Goal: Task Accomplishment & Management: Complete application form

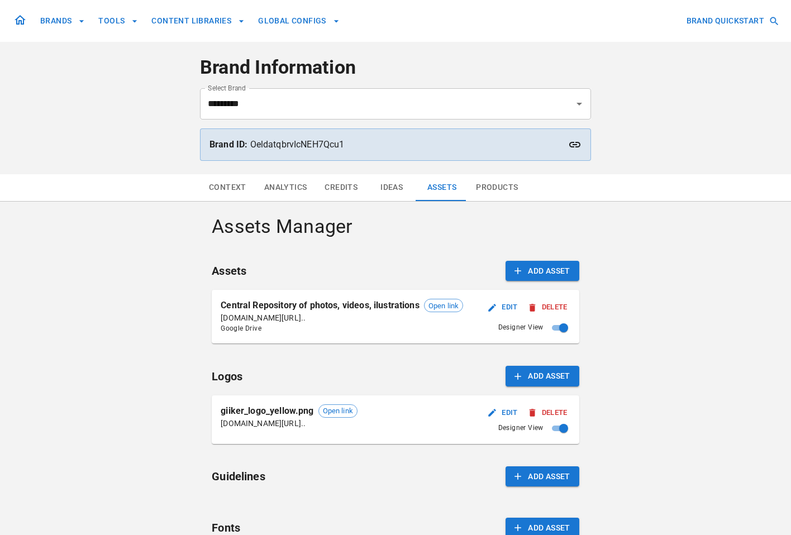
click at [241, 189] on button "Context" at bounding box center [227, 187] width 55 height 27
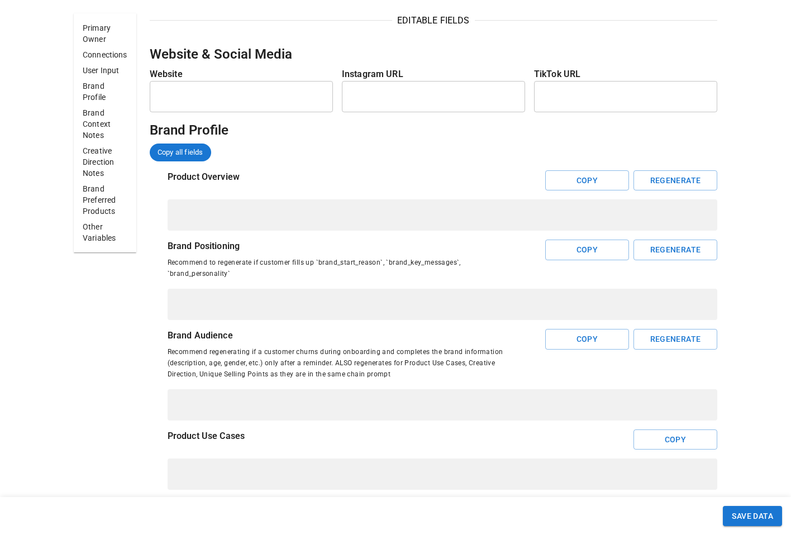
scroll to position [532, 0]
click at [496, 221] on div "* ​" at bounding box center [443, 214] width 550 height 31
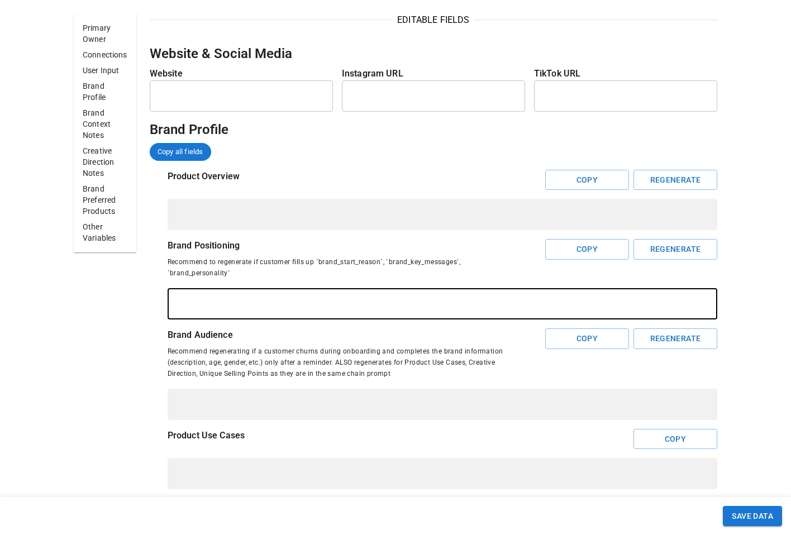
click at [475, 299] on textarea at bounding box center [442, 304] width 534 height 13
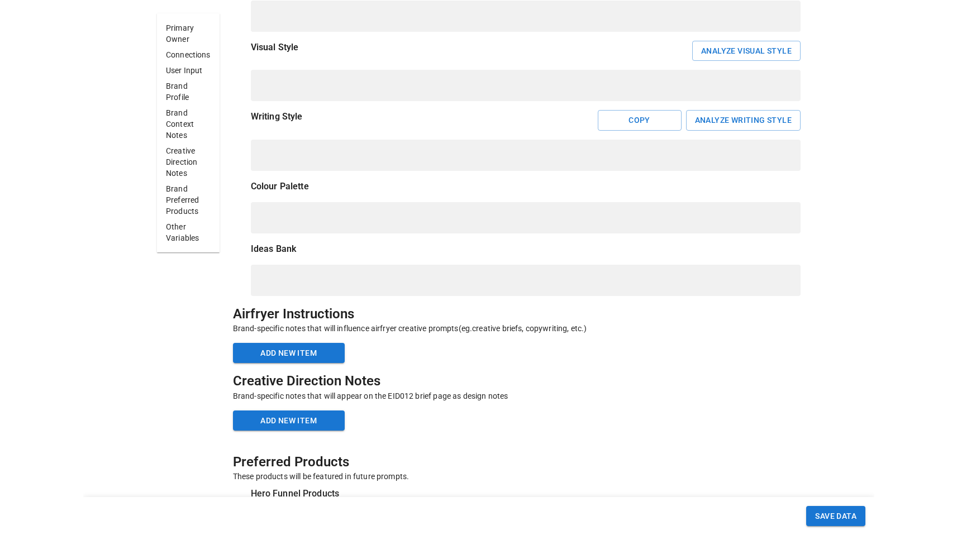
scroll to position [989, 0]
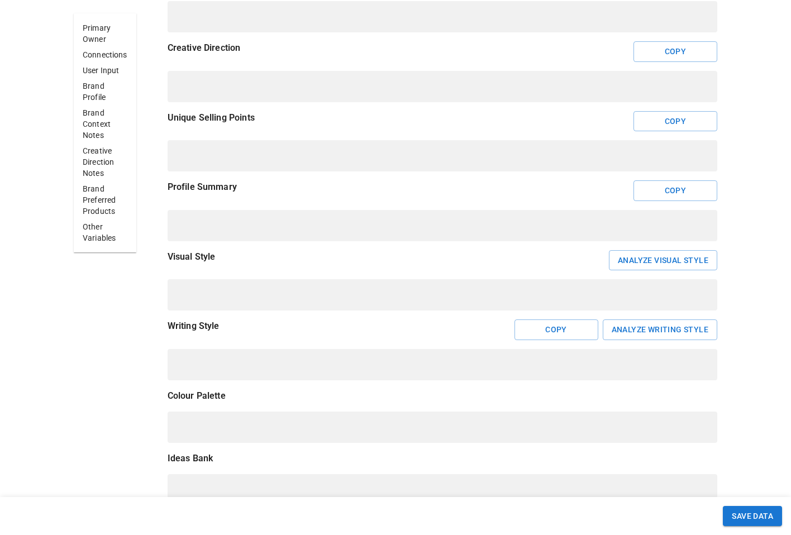
click at [288, 207] on div "Profile Summary Copy * ​" at bounding box center [433, 210] width 567 height 61
click at [259, 232] on div "* ​" at bounding box center [443, 225] width 550 height 31
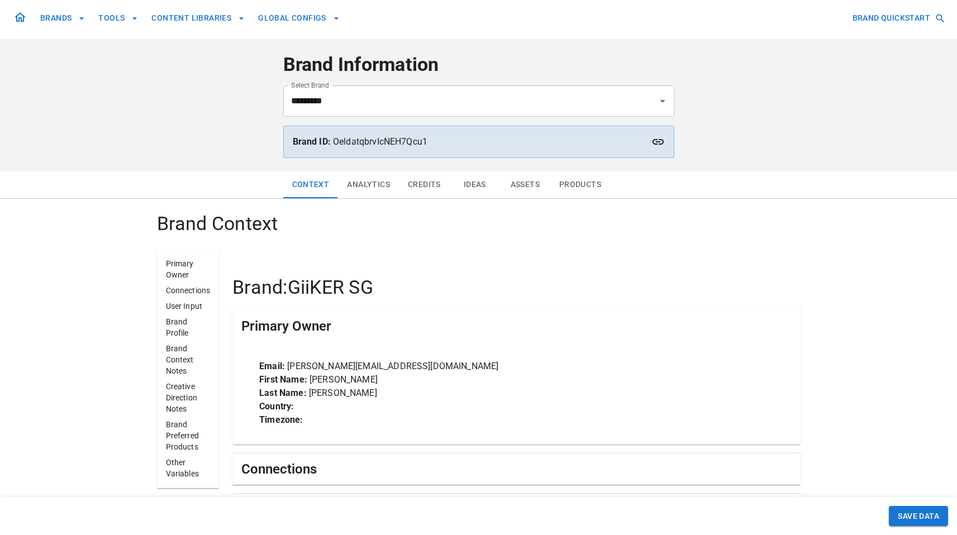
scroll to position [0, 0]
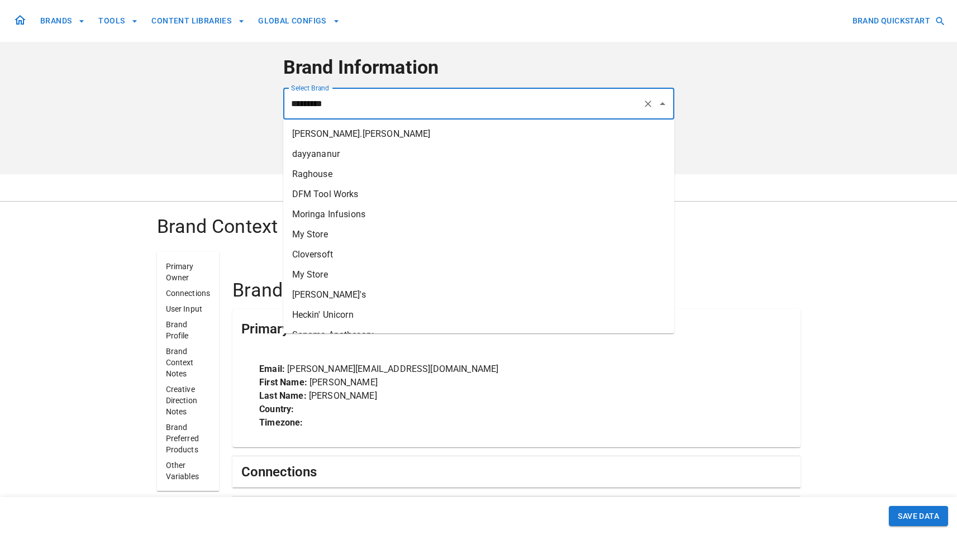
click at [448, 112] on input "*********" at bounding box center [463, 103] width 350 height 21
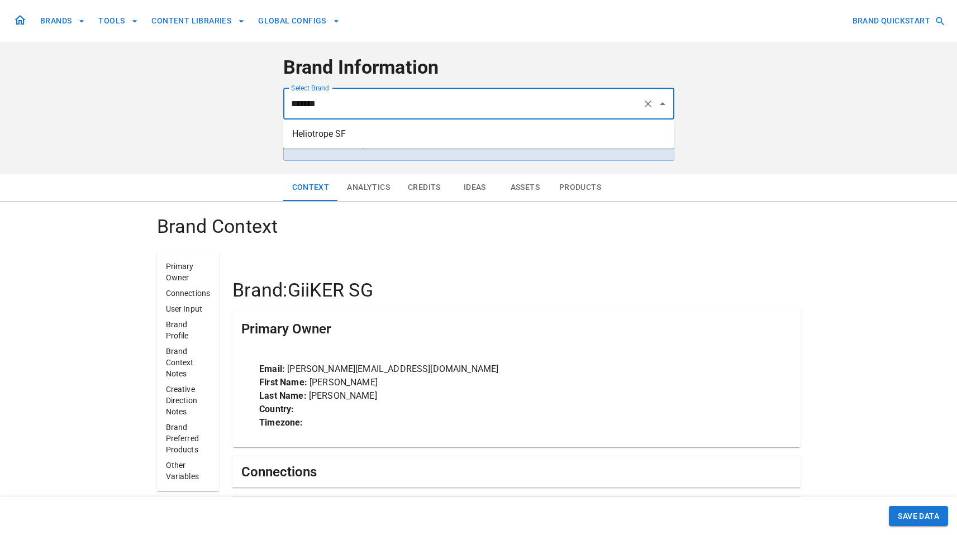
click at [459, 132] on li "Heliotrope SF" at bounding box center [478, 134] width 391 height 20
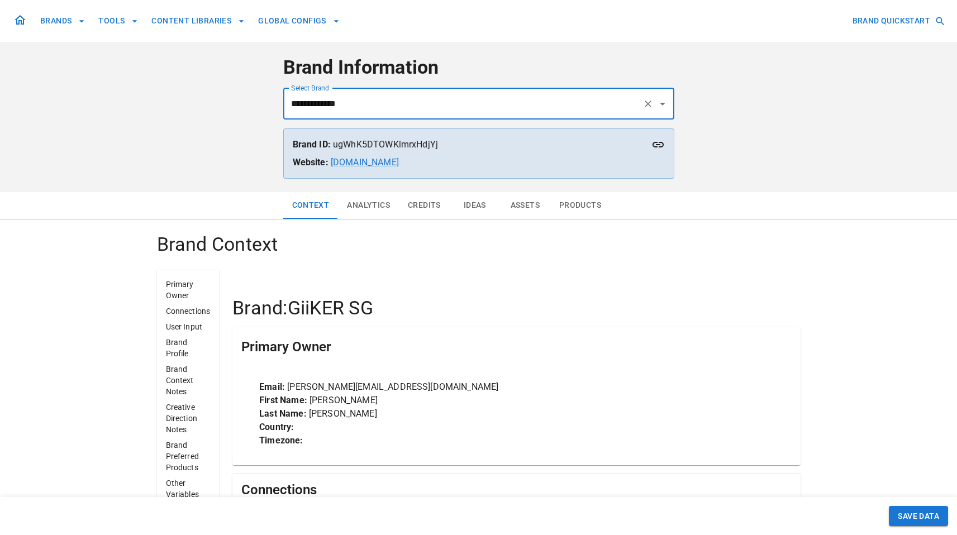
type input "**********"
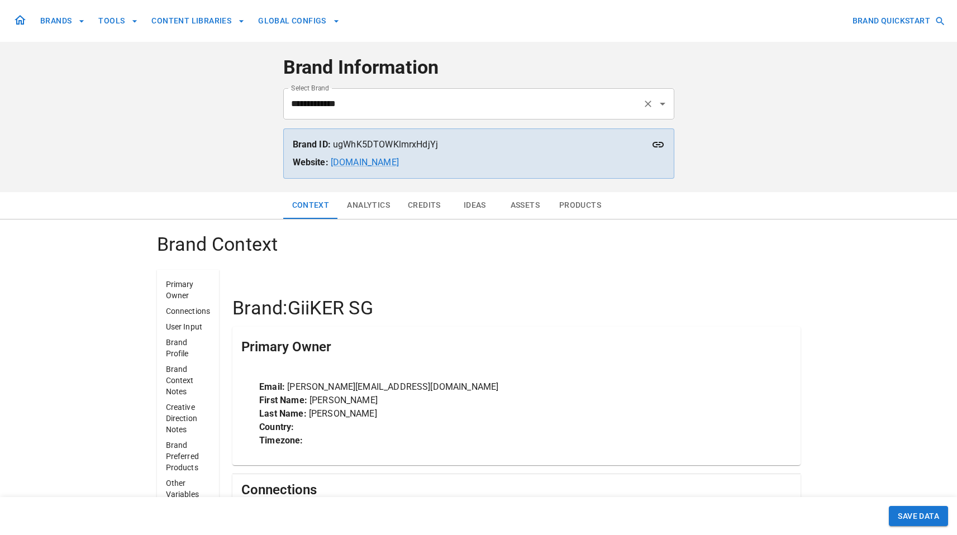
click at [486, 106] on input "**********" at bounding box center [463, 103] width 350 height 21
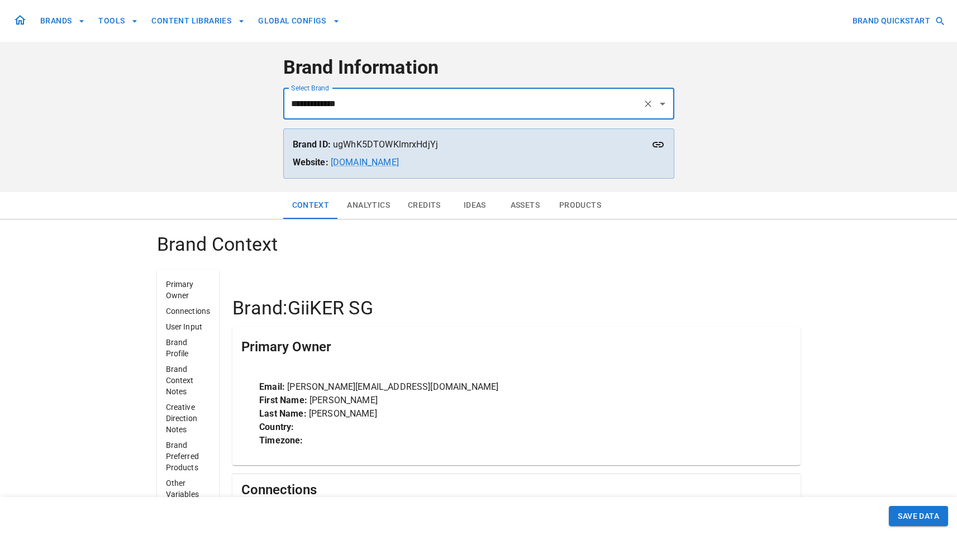
click at [382, 211] on button "Analytics" at bounding box center [368, 205] width 61 height 27
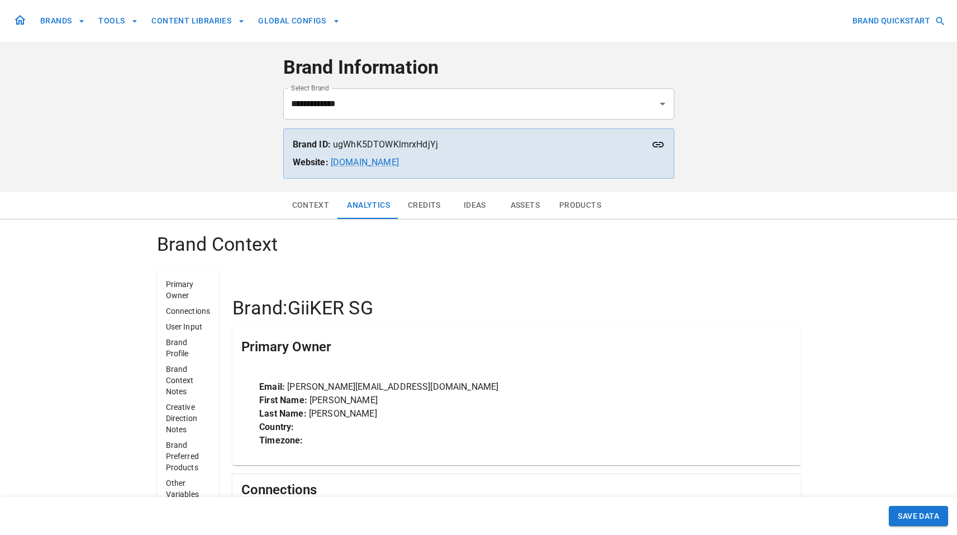
click at [316, 210] on button "Context" at bounding box center [310, 205] width 55 height 27
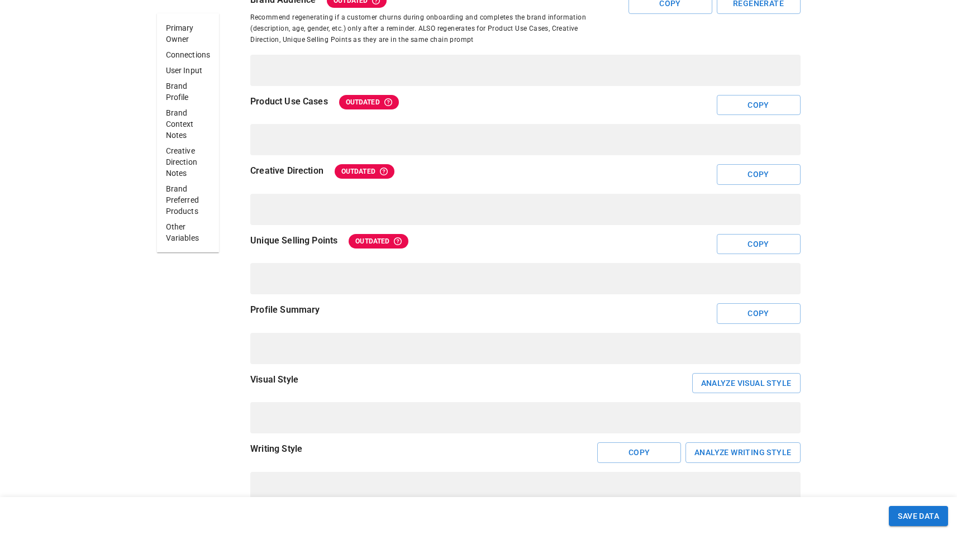
scroll to position [900, 0]
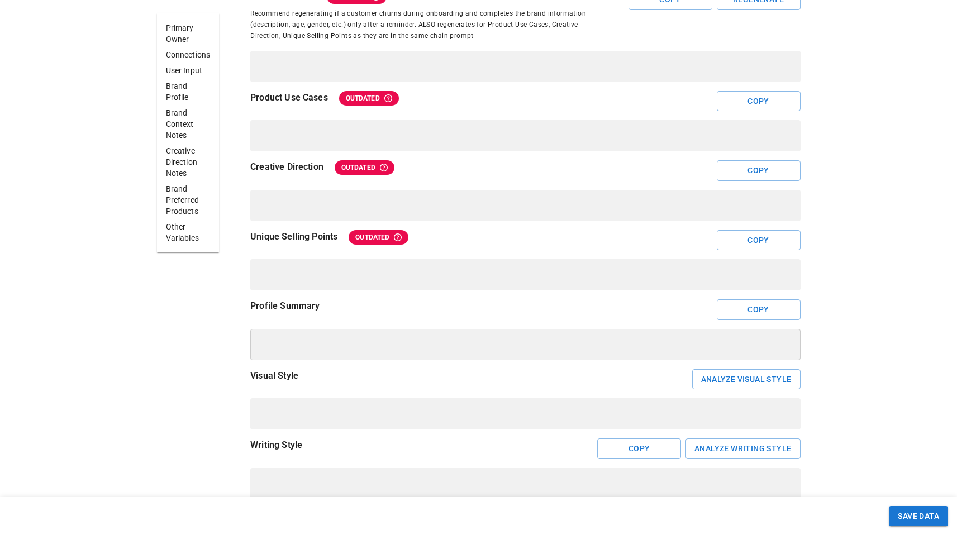
click at [332, 341] on textarea at bounding box center [525, 344] width 534 height 13
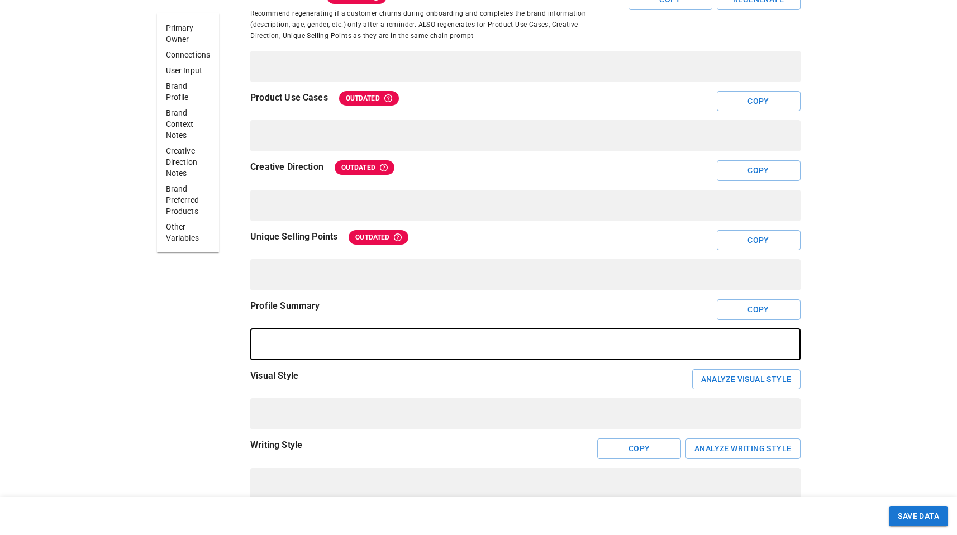
paste textarea "**********"
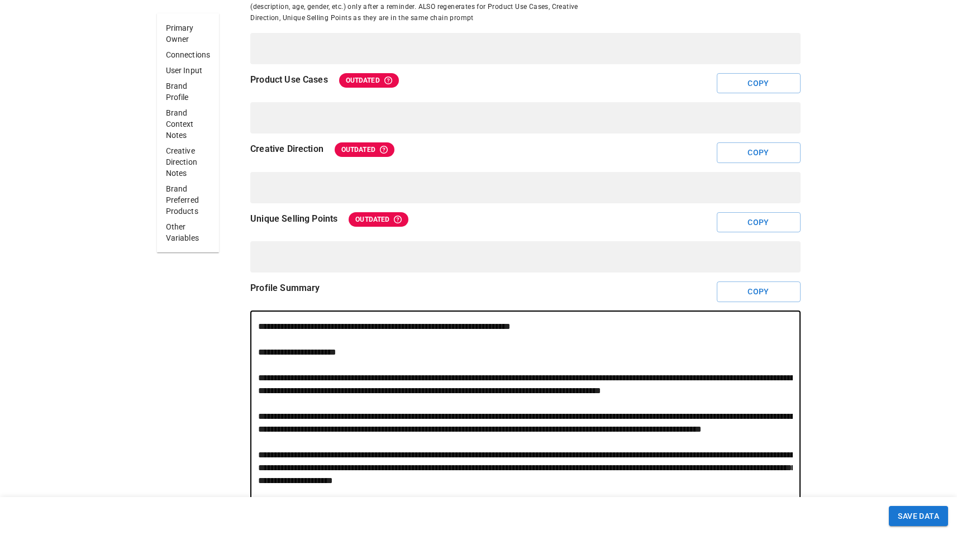
scroll to position [959, 0]
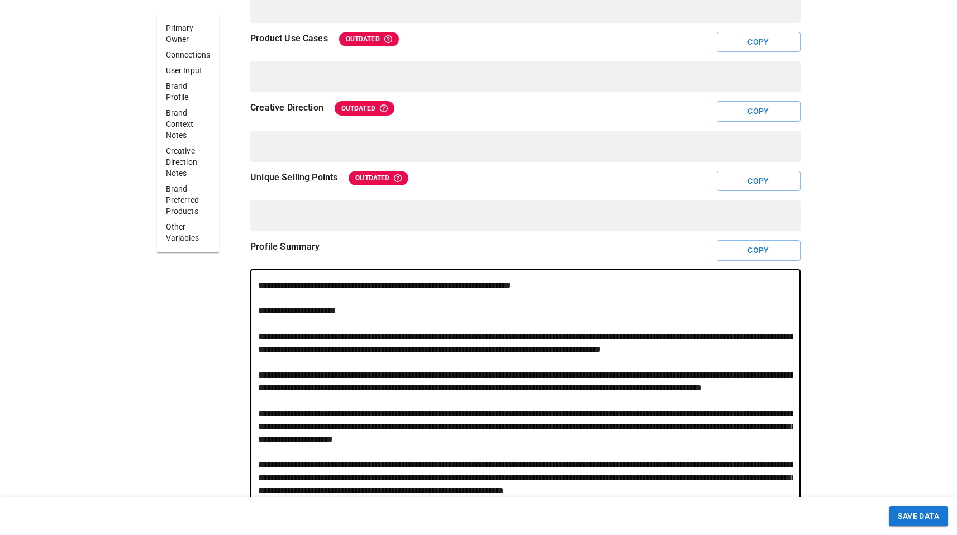
drag, startPoint x: 334, startPoint y: 338, endPoint x: 326, endPoint y: 337, distance: 7.8
click at [326, 337] on textarea at bounding box center [525, 407] width 534 height 257
drag, startPoint x: 261, startPoint y: 336, endPoint x: 247, endPoint y: 281, distance: 56.6
click at [247, 281] on div "Profile Summary Copy * ​" at bounding box center [515, 392] width 567 height 305
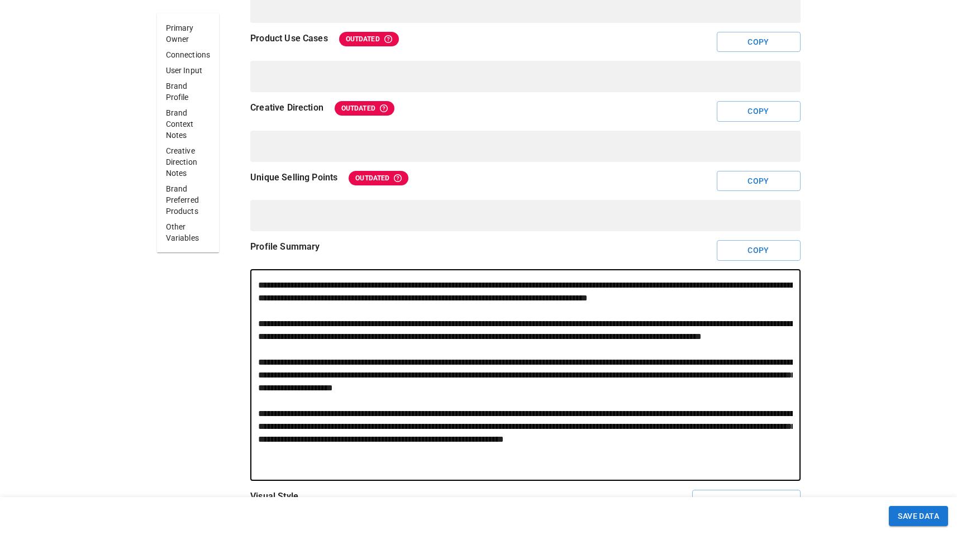
click at [320, 287] on textarea at bounding box center [525, 375] width 534 height 193
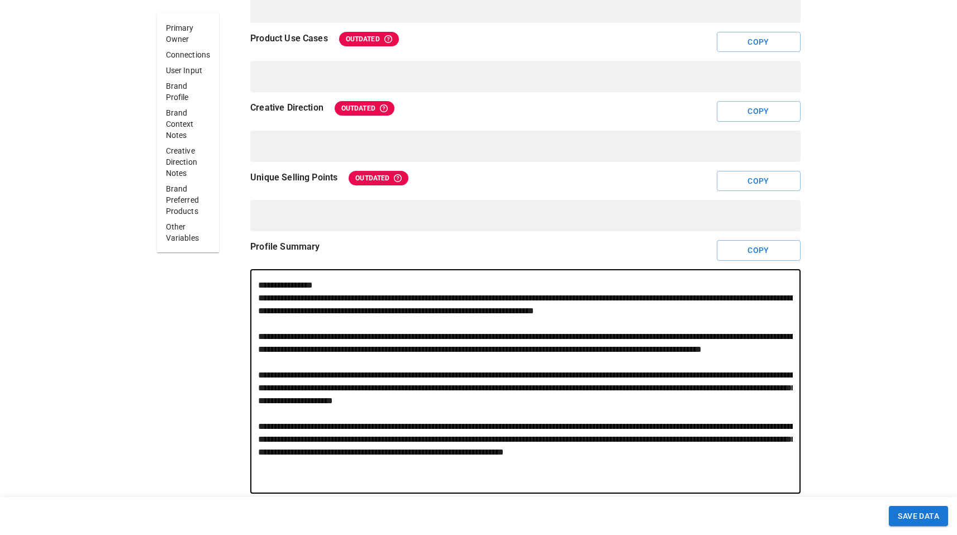
drag, startPoint x: 354, startPoint y: 297, endPoint x: 471, endPoint y: 403, distance: 157.7
click at [471, 402] on textarea at bounding box center [525, 382] width 534 height 206
drag, startPoint x: 471, startPoint y: 403, endPoint x: 472, endPoint y: 397, distance: 5.8
click at [471, 402] on textarea at bounding box center [525, 382] width 534 height 206
click at [265, 338] on textarea at bounding box center [525, 382] width 534 height 206
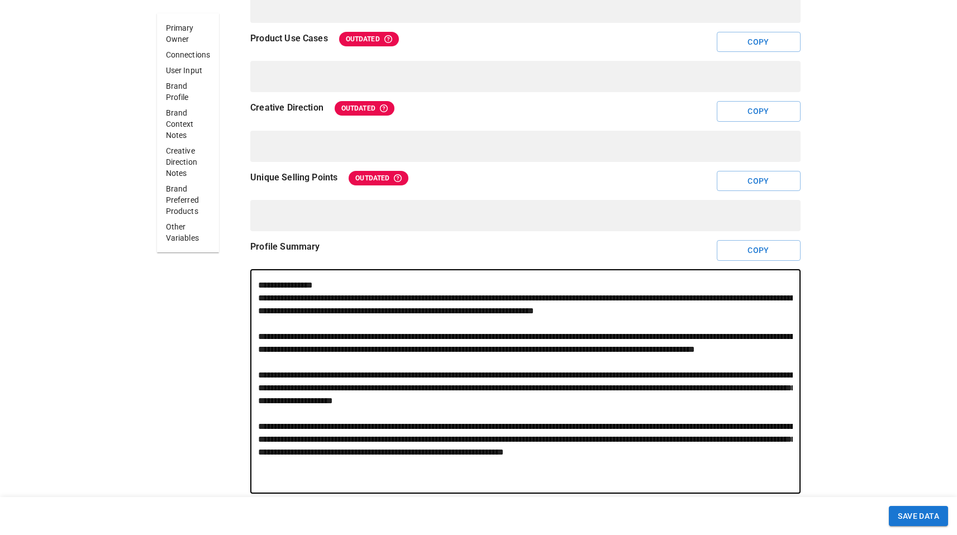
click at [340, 337] on textarea at bounding box center [525, 382] width 534 height 206
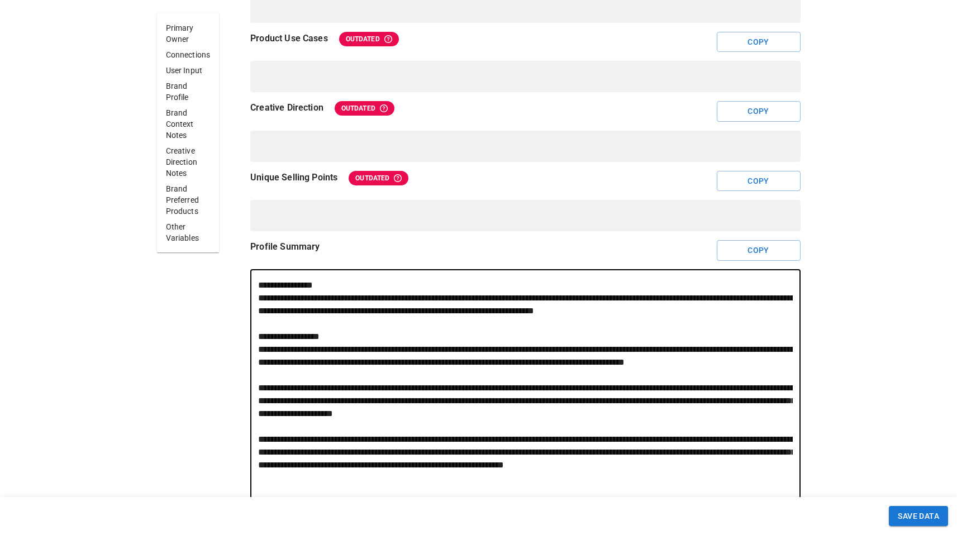
drag, startPoint x: 352, startPoint y: 335, endPoint x: 386, endPoint y: 385, distance: 60.3
click at [386, 385] on textarea at bounding box center [525, 388] width 534 height 218
drag, startPoint x: 386, startPoint y: 385, endPoint x: 398, endPoint y: 384, distance: 11.7
click at [386, 385] on textarea at bounding box center [525, 388] width 534 height 218
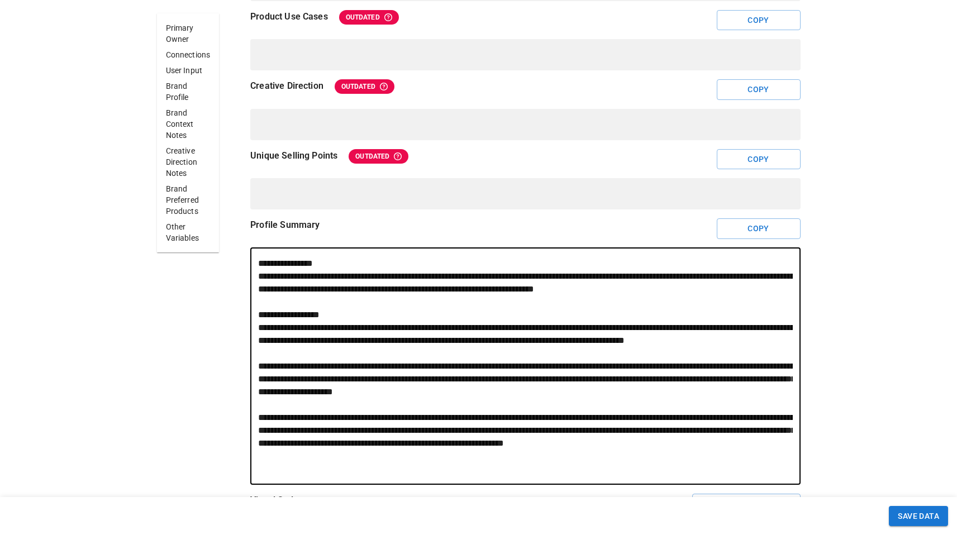
scroll to position [1010, 0]
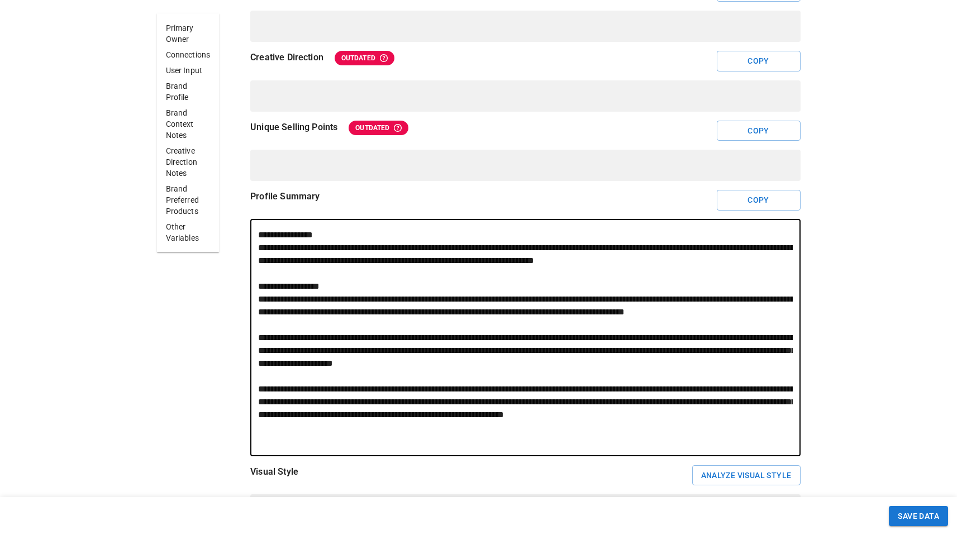
click at [265, 350] on textarea at bounding box center [525, 337] width 534 height 218
click at [305, 352] on textarea at bounding box center [525, 337] width 534 height 218
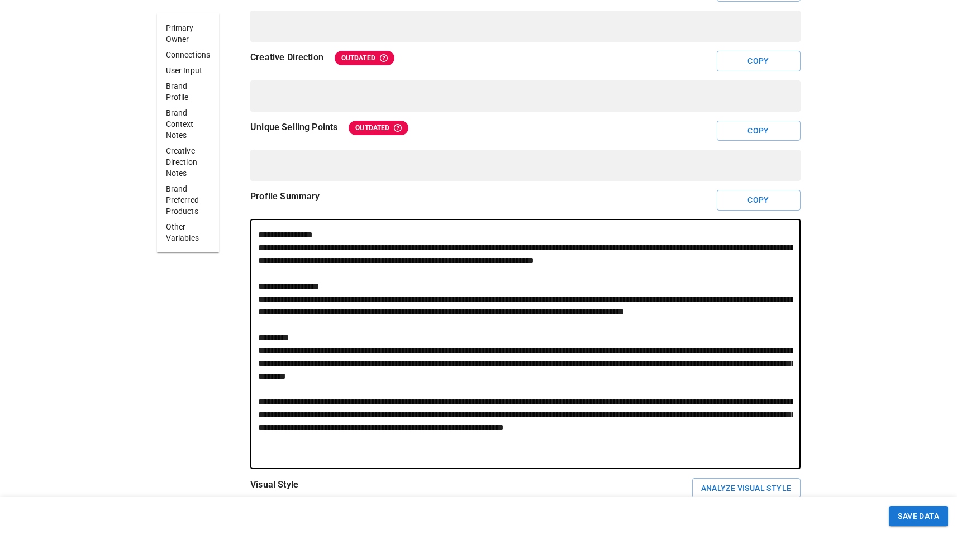
drag, startPoint x: 284, startPoint y: 360, endPoint x: 250, endPoint y: 363, distance: 34.2
click at [250, 363] on div "Profile Summary Copy * ​" at bounding box center [515, 329] width 567 height 279
drag, startPoint x: 361, startPoint y: 341, endPoint x: 455, endPoint y: 378, distance: 101.3
click at [455, 378] on textarea at bounding box center [525, 343] width 534 height 231
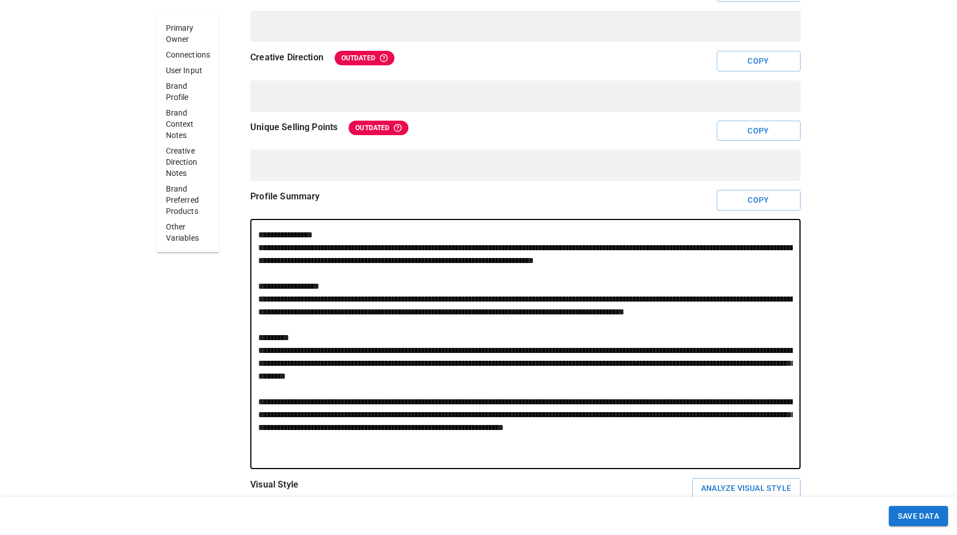
drag, startPoint x: 441, startPoint y: 366, endPoint x: 575, endPoint y: 383, distance: 135.6
click at [575, 383] on textarea at bounding box center [525, 343] width 534 height 231
click at [579, 392] on textarea at bounding box center [525, 343] width 534 height 231
click at [267, 416] on textarea at bounding box center [525, 343] width 534 height 231
click at [314, 416] on textarea at bounding box center [525, 343] width 534 height 231
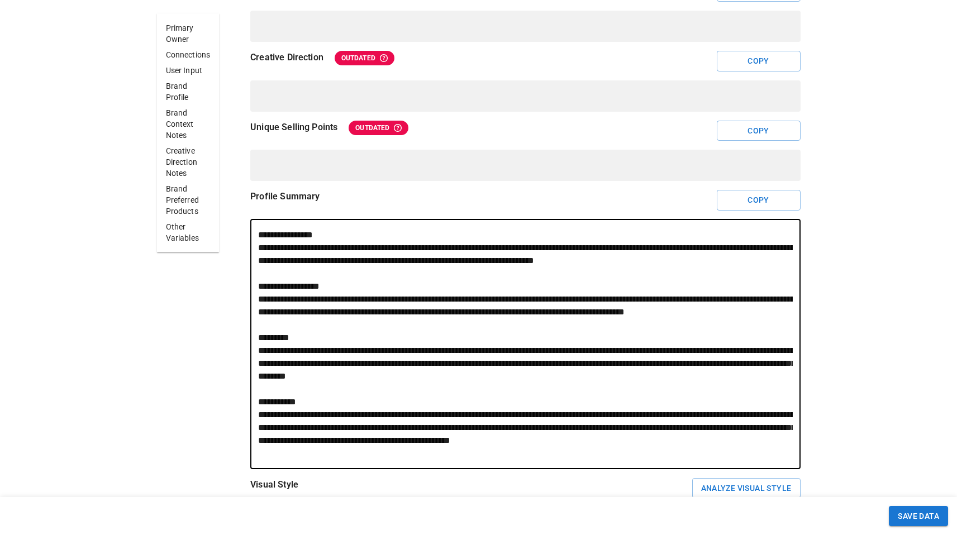
drag, startPoint x: 386, startPoint y: 361, endPoint x: 472, endPoint y: 415, distance: 100.9
click at [472, 415] on textarea at bounding box center [525, 343] width 534 height 231
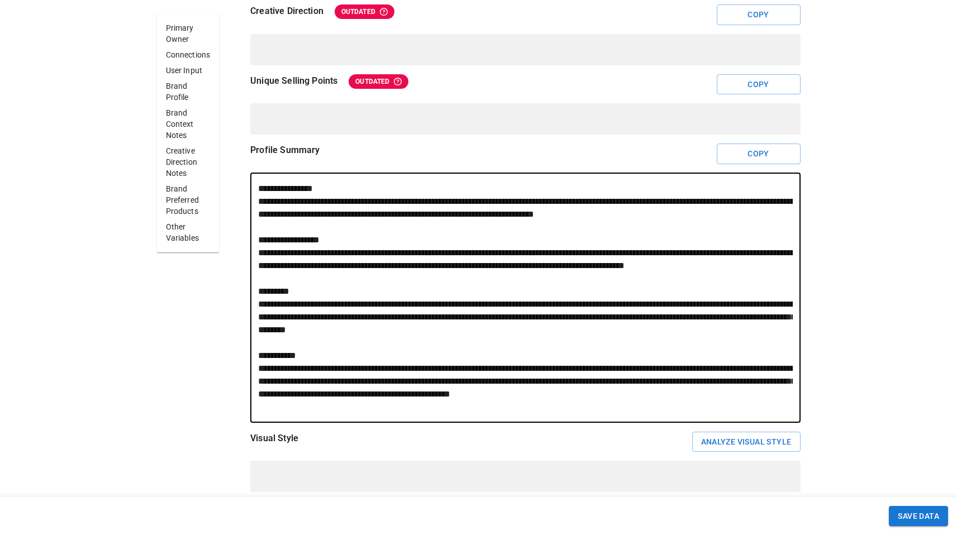
scroll to position [1058, 0]
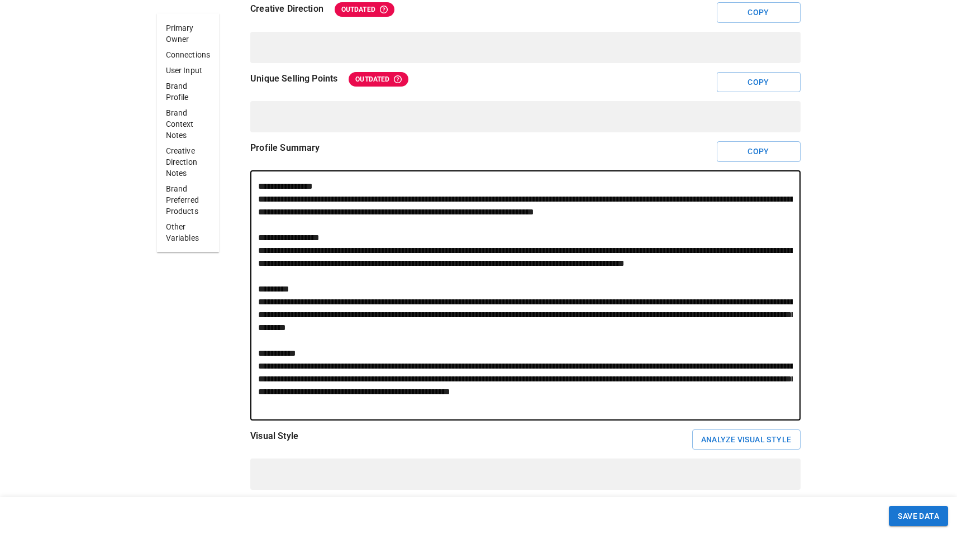
drag, startPoint x: 474, startPoint y: 404, endPoint x: 468, endPoint y: 312, distance: 92.3
click at [468, 312] on textarea at bounding box center [525, 295] width 534 height 231
type textarea "**********"
click at [927, 514] on button "SAVE DATA" at bounding box center [918, 516] width 59 height 21
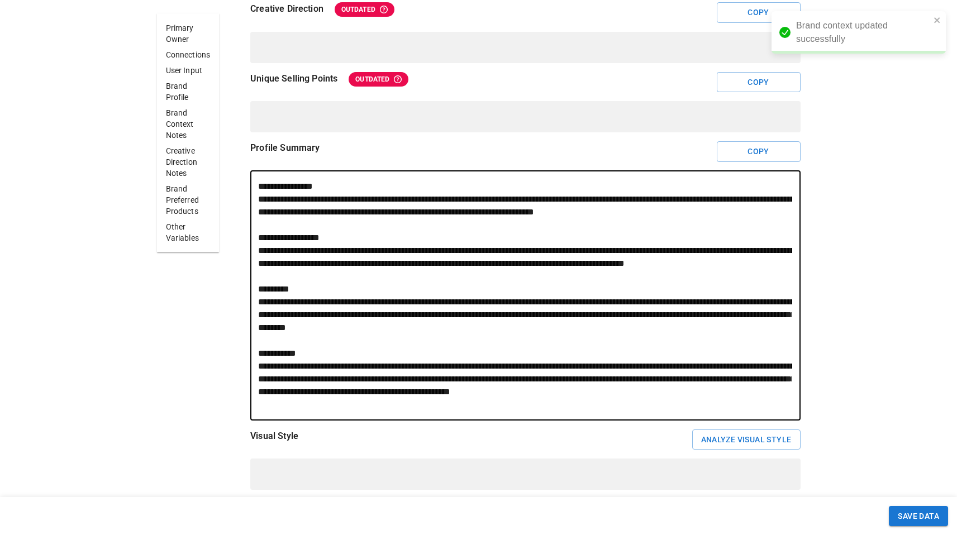
drag, startPoint x: 768, startPoint y: 402, endPoint x: 249, endPoint y: 165, distance: 570.8
click at [178, 365] on div "Primary Owner Connections User Input Brand Profile Brand Context Notes Creative…" at bounding box center [478, 455] width 643 height 2469
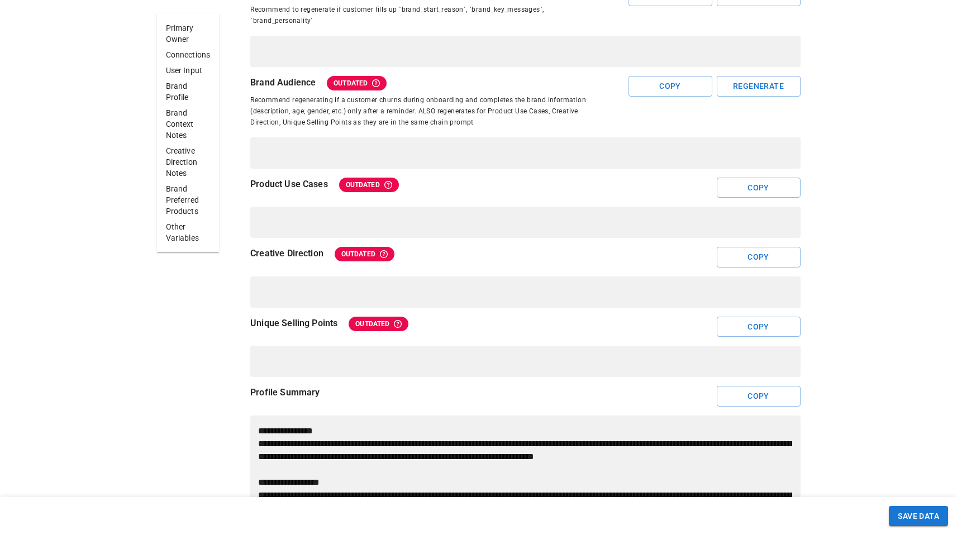
scroll to position [1204, 0]
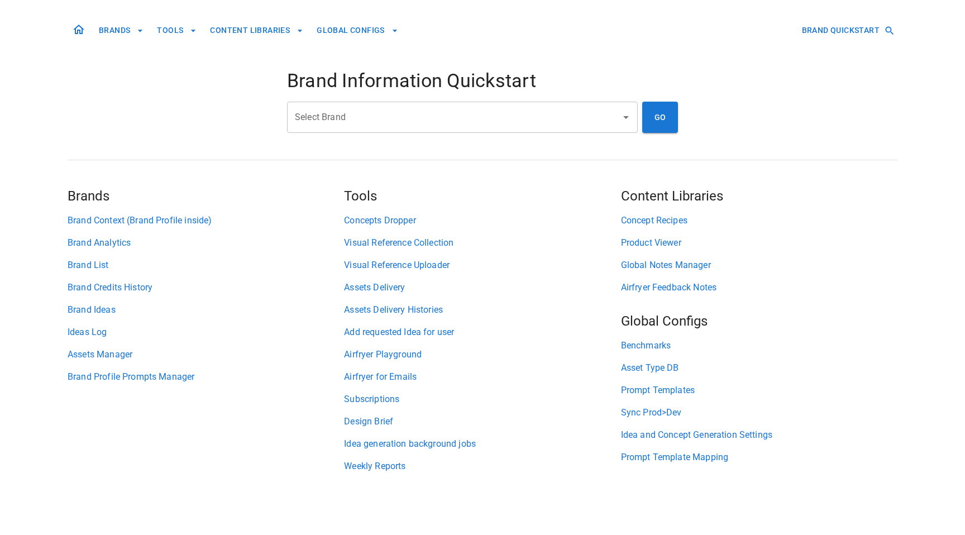
click at [351, 123] on input "Select Brand" at bounding box center [454, 117] width 324 height 21
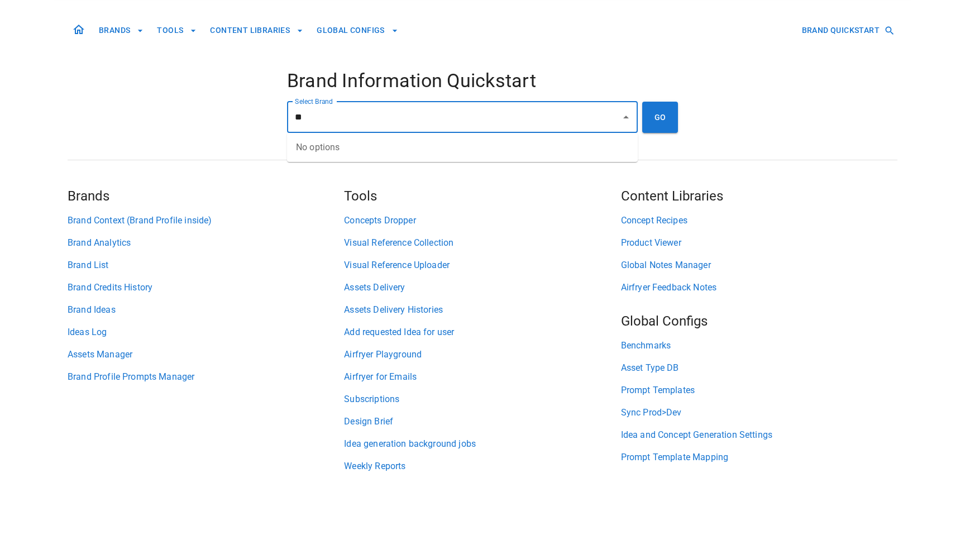
type input "*"
click at [379, 151] on li "Heliotrope SF" at bounding box center [462, 147] width 351 height 20
type input "**********"
click at [654, 118] on button "GO" at bounding box center [660, 117] width 36 height 31
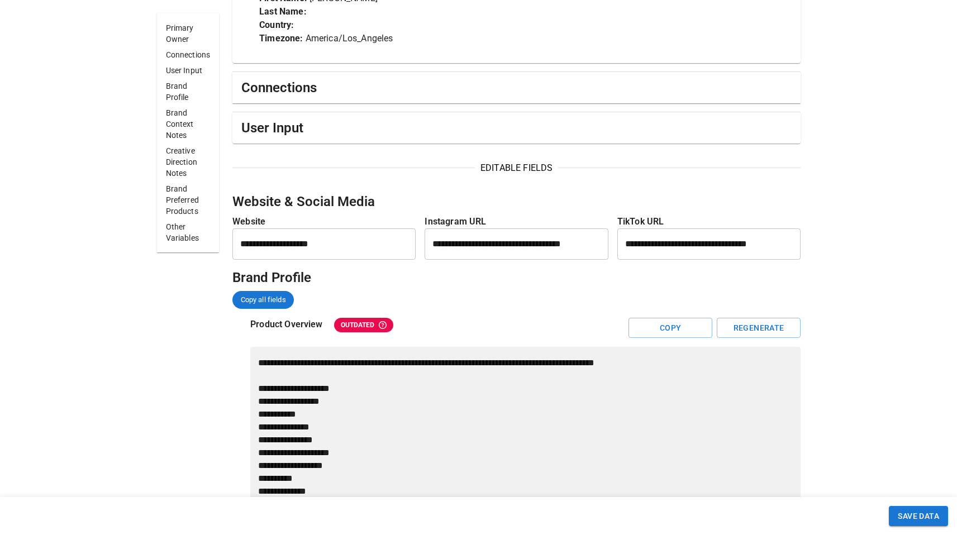
scroll to position [416, 0]
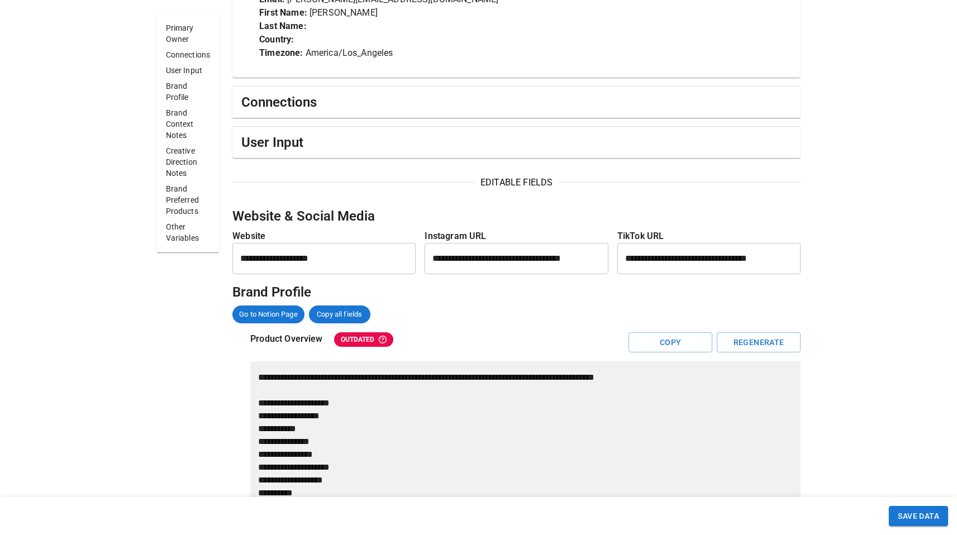
click at [324, 217] on h5 "Website & Social Media" at bounding box center [516, 216] width 568 height 18
copy h5 "Website & Social Media"
drag, startPoint x: 385, startPoint y: 212, endPoint x: 233, endPoint y: 204, distance: 152.1
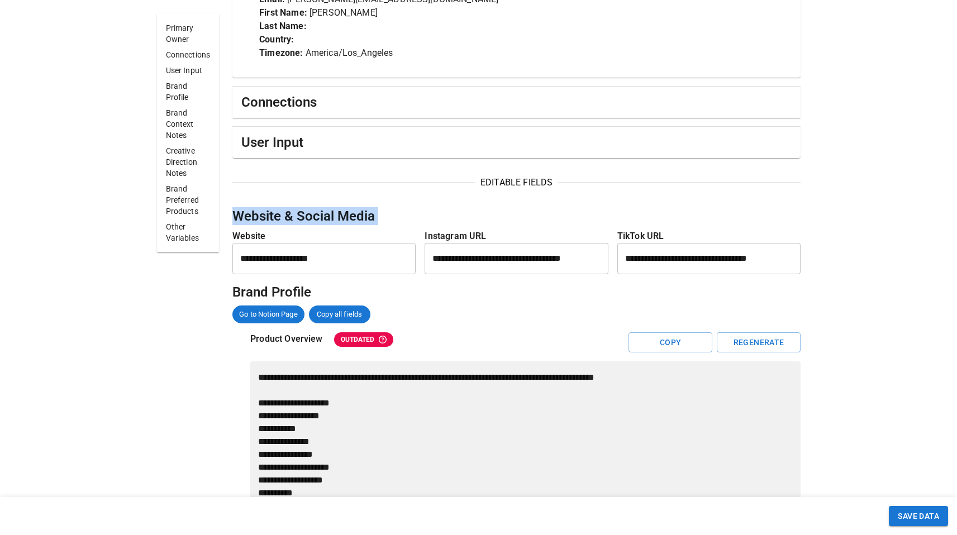
click at [288, 216] on h5 "Website & Social Media" at bounding box center [516, 216] width 568 height 18
copy h5 "Website & Social Media"
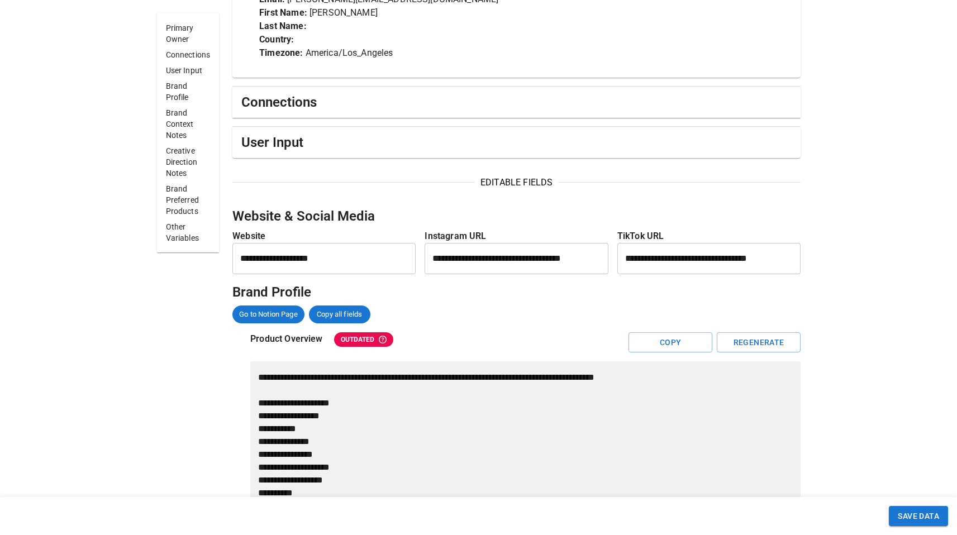
drag, startPoint x: 140, startPoint y: 384, endPoint x: 163, endPoint y: 393, distance: 24.6
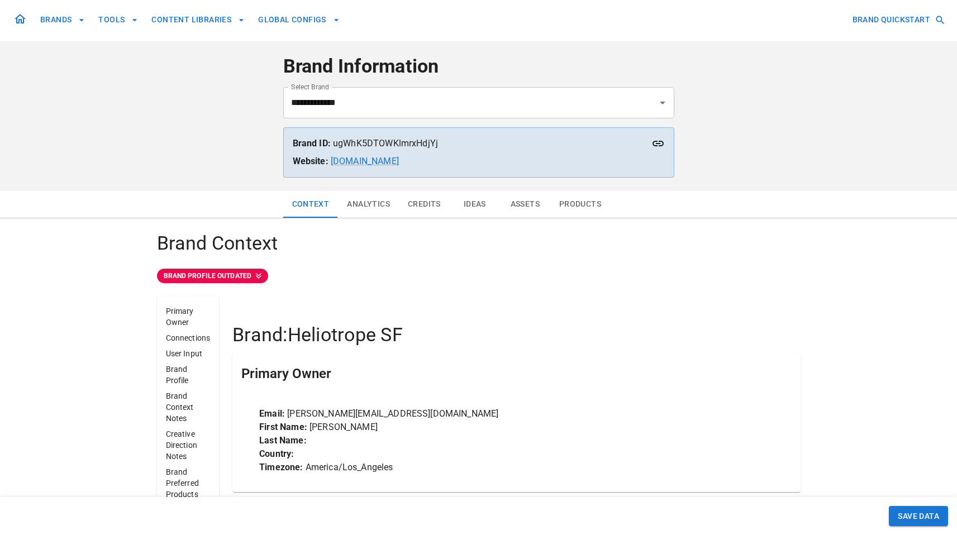
scroll to position [0, 0]
